Goal: Navigation & Orientation: Find specific page/section

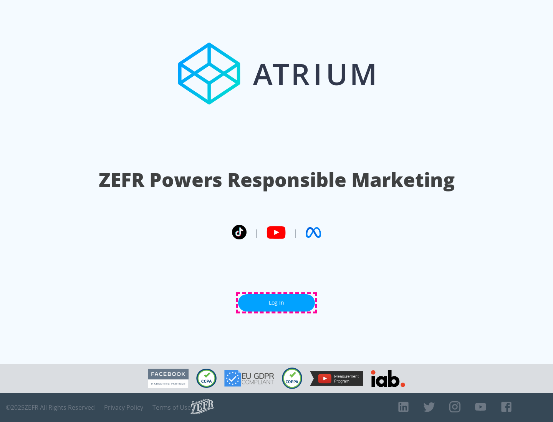
click at [276, 303] on link "Log In" at bounding box center [276, 302] width 77 height 17
